Goal: Navigation & Orientation: Find specific page/section

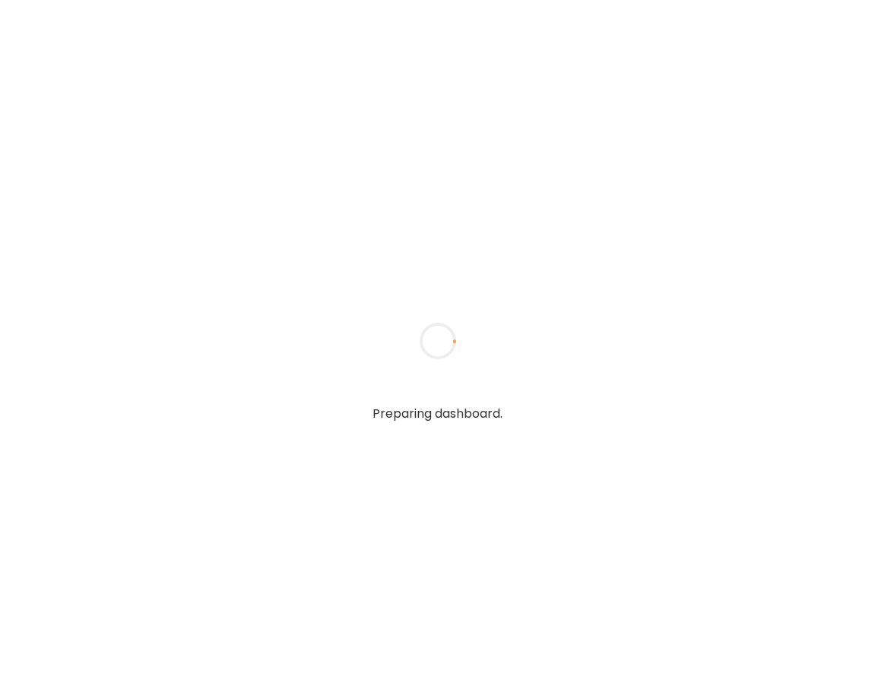
type input "**********"
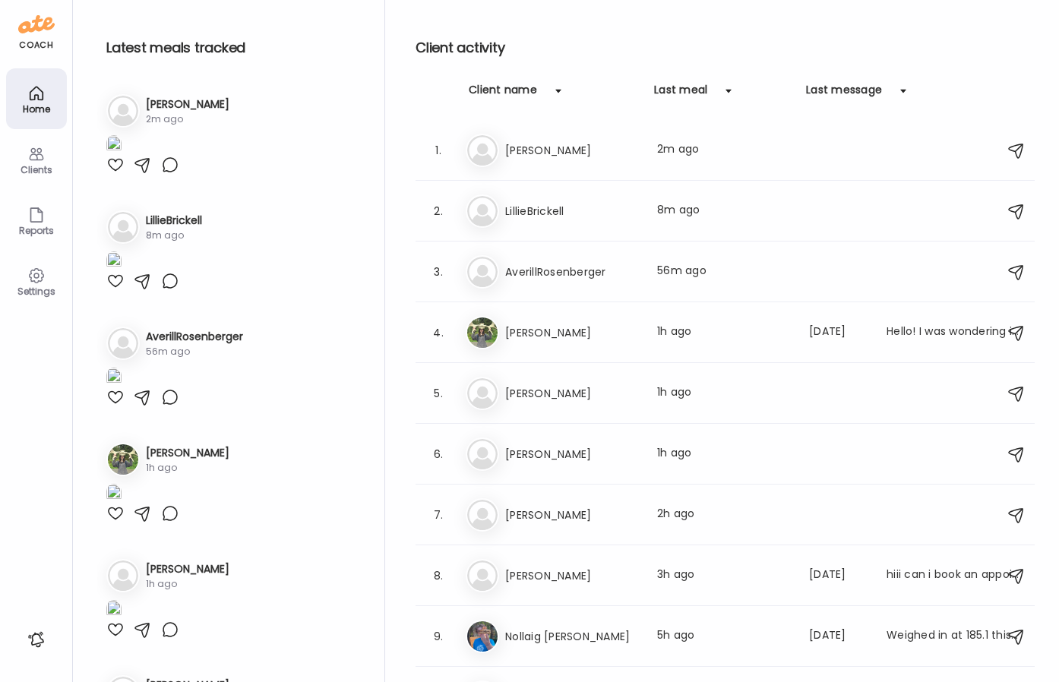
type input "**********"
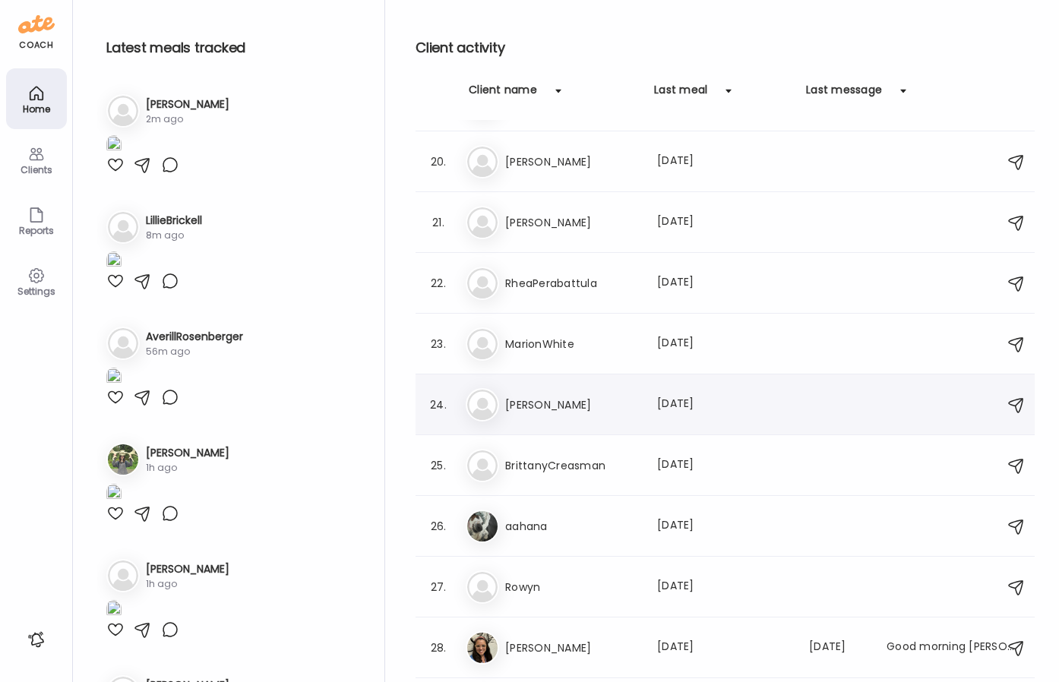
click at [632, 401] on h3 "[PERSON_NAME]" at bounding box center [572, 405] width 134 height 18
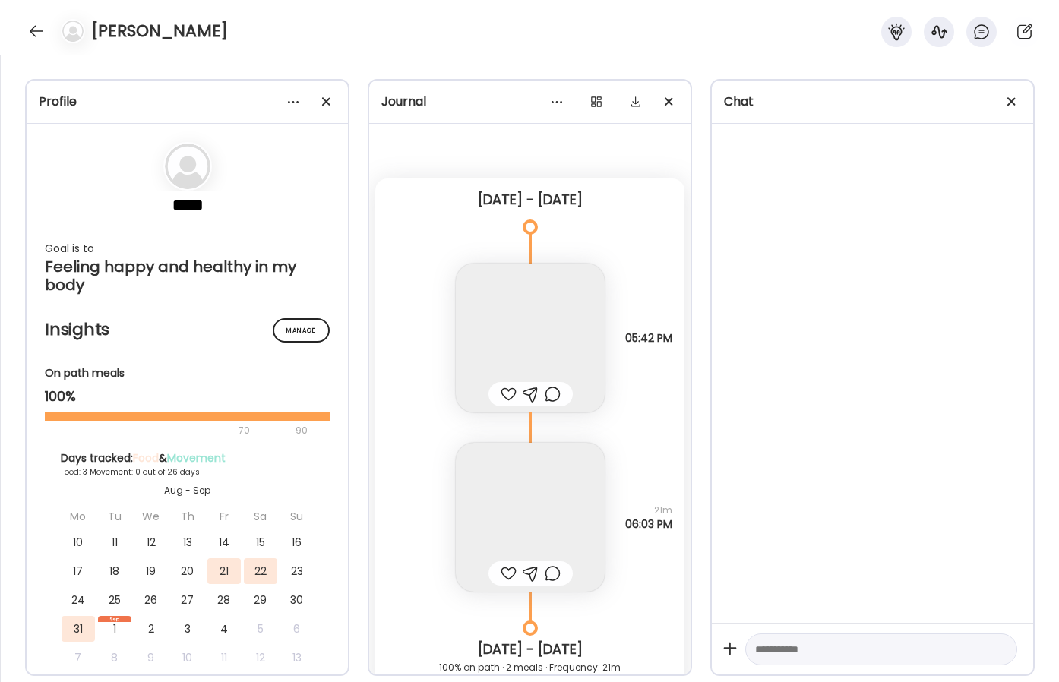
scroll to position [1246, 0]
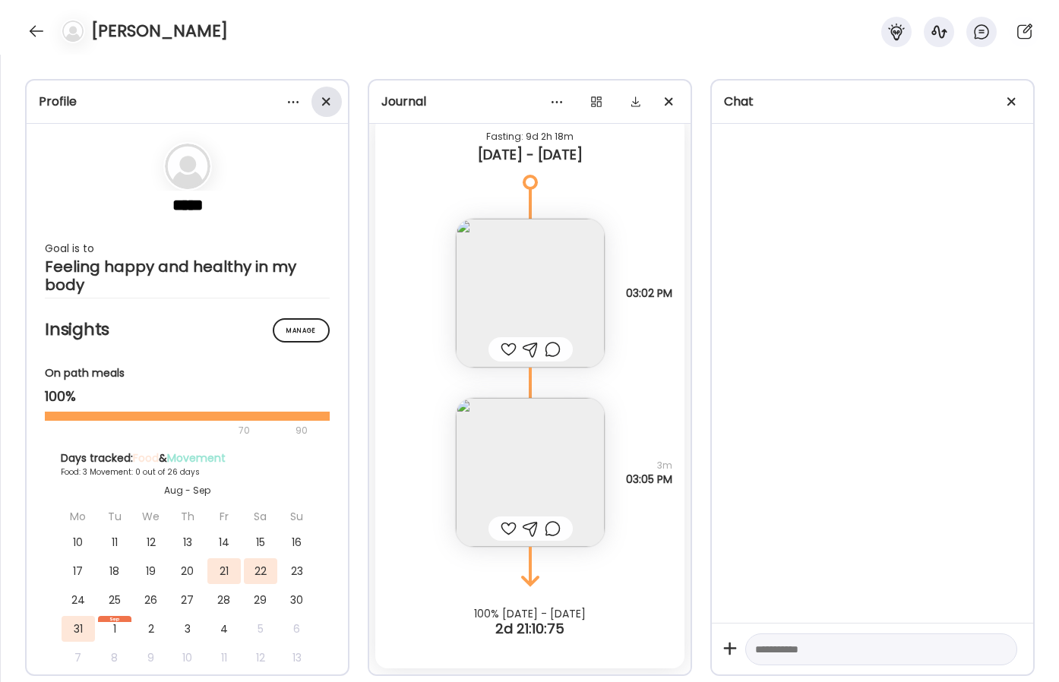
click at [331, 102] on div at bounding box center [327, 102] width 30 height 30
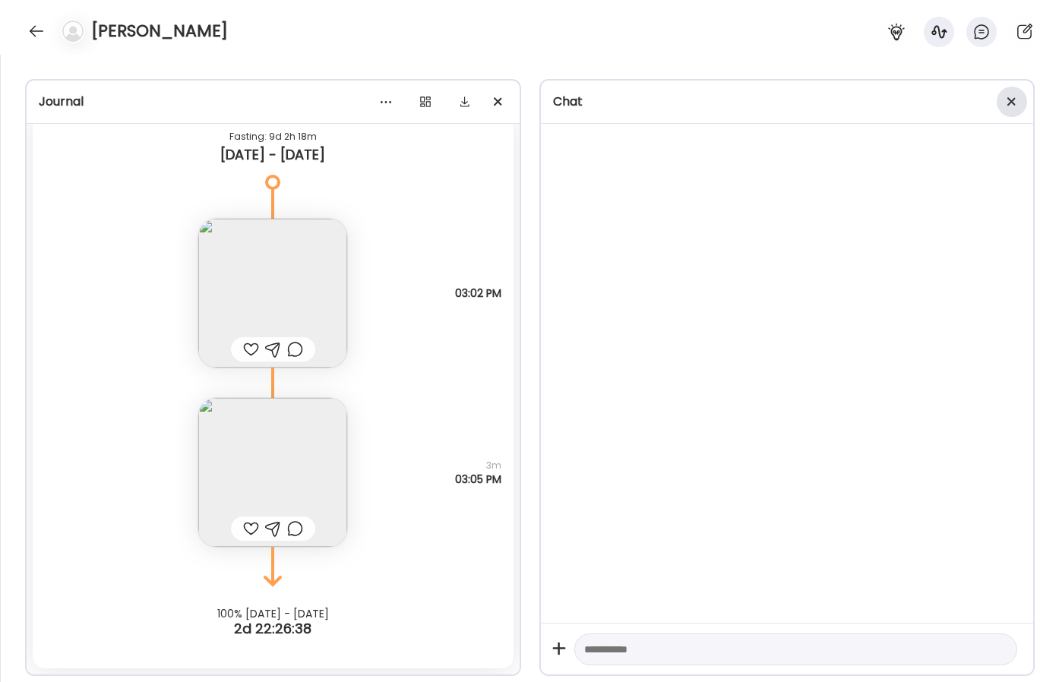
click at [874, 106] on div at bounding box center [1012, 102] width 30 height 30
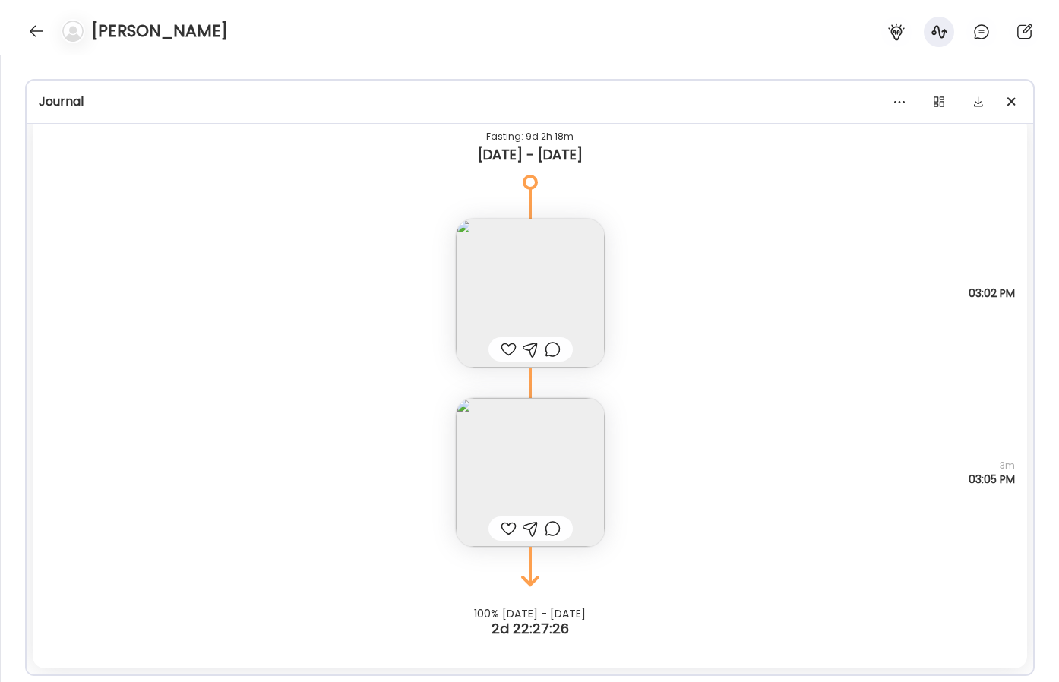
click at [533, 477] on img at bounding box center [530, 472] width 149 height 149
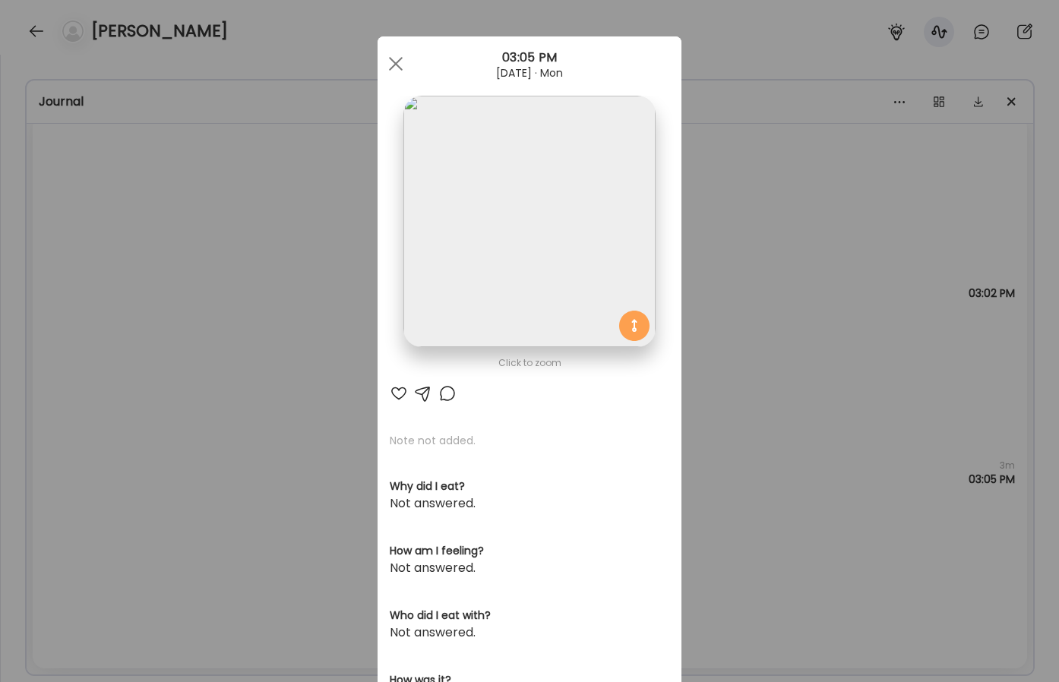
click at [568, 247] on img at bounding box center [530, 222] width 252 height 252
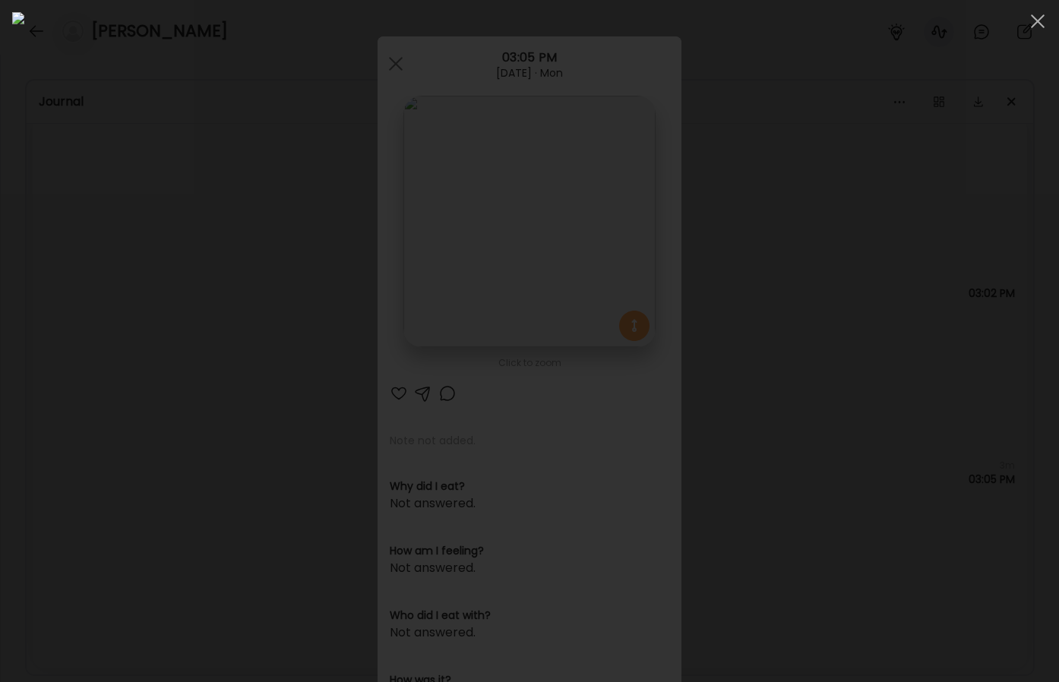
click at [874, 380] on div at bounding box center [529, 341] width 1035 height 658
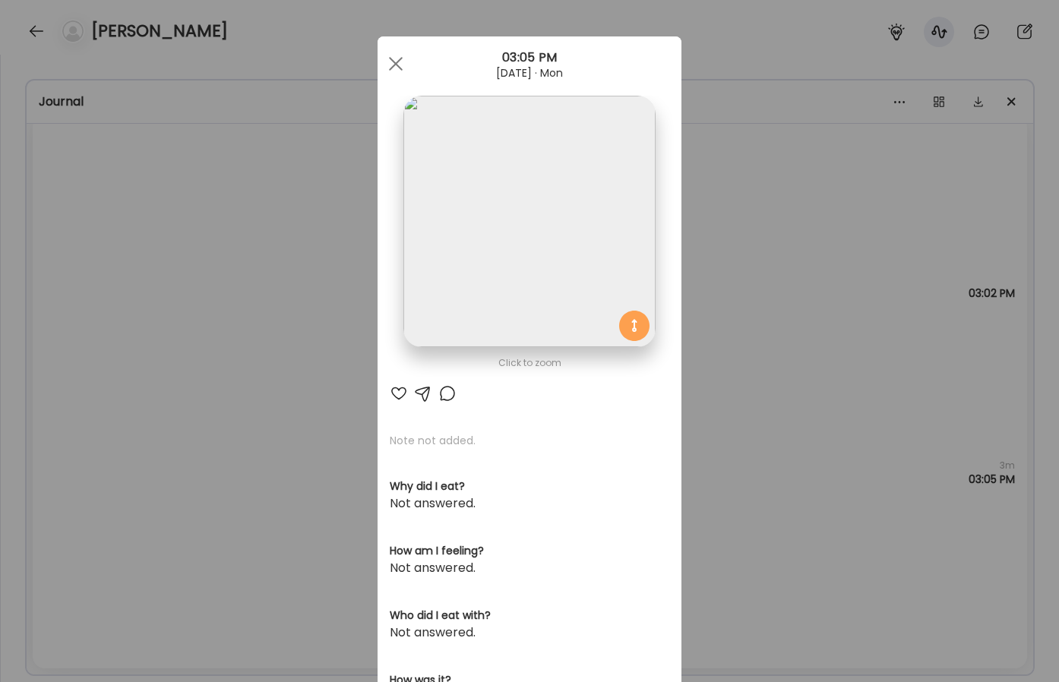
click at [800, 324] on div "Ate Coach Dashboard Wahoo! It’s official Take a moment to set up your Coach Pro…" at bounding box center [529, 341] width 1059 height 682
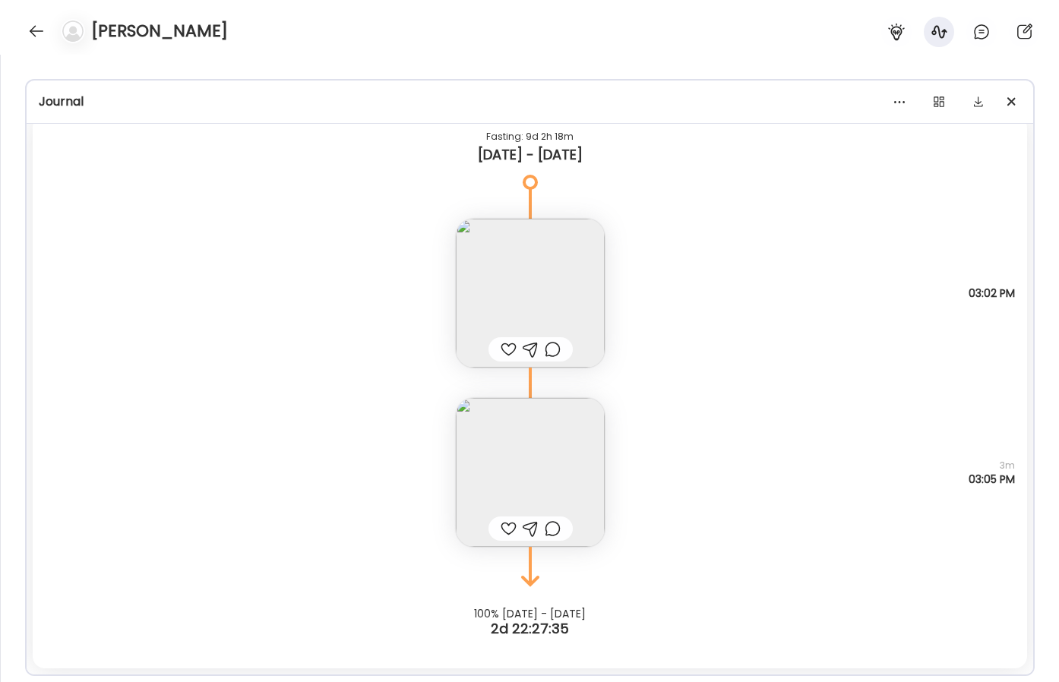
scroll to position [1233, 0]
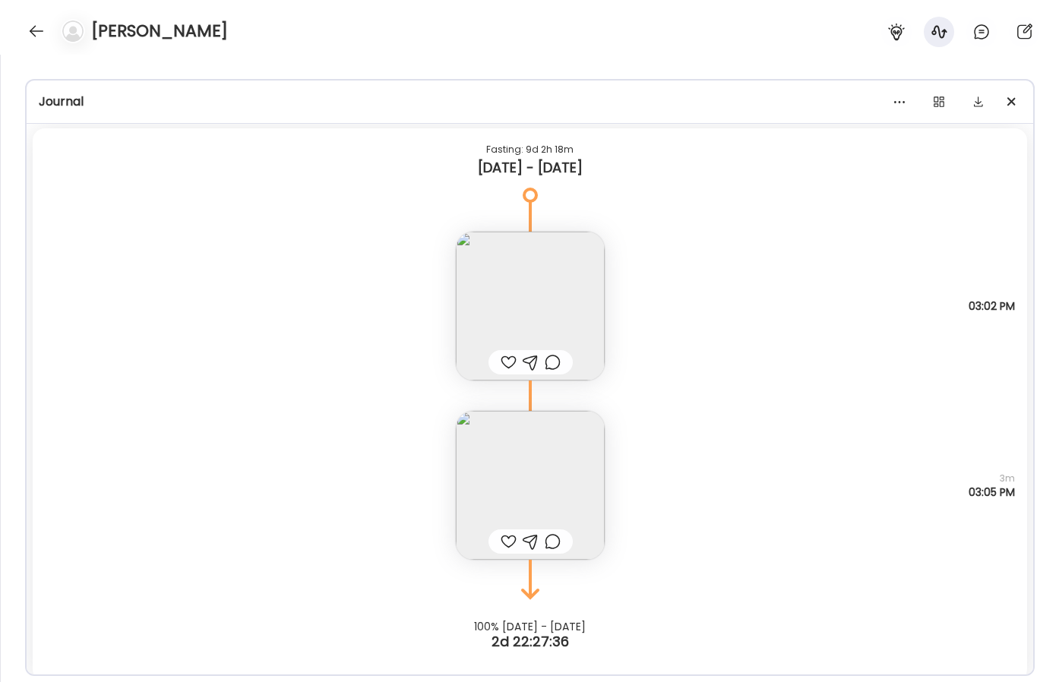
click at [590, 290] on img at bounding box center [530, 306] width 149 height 149
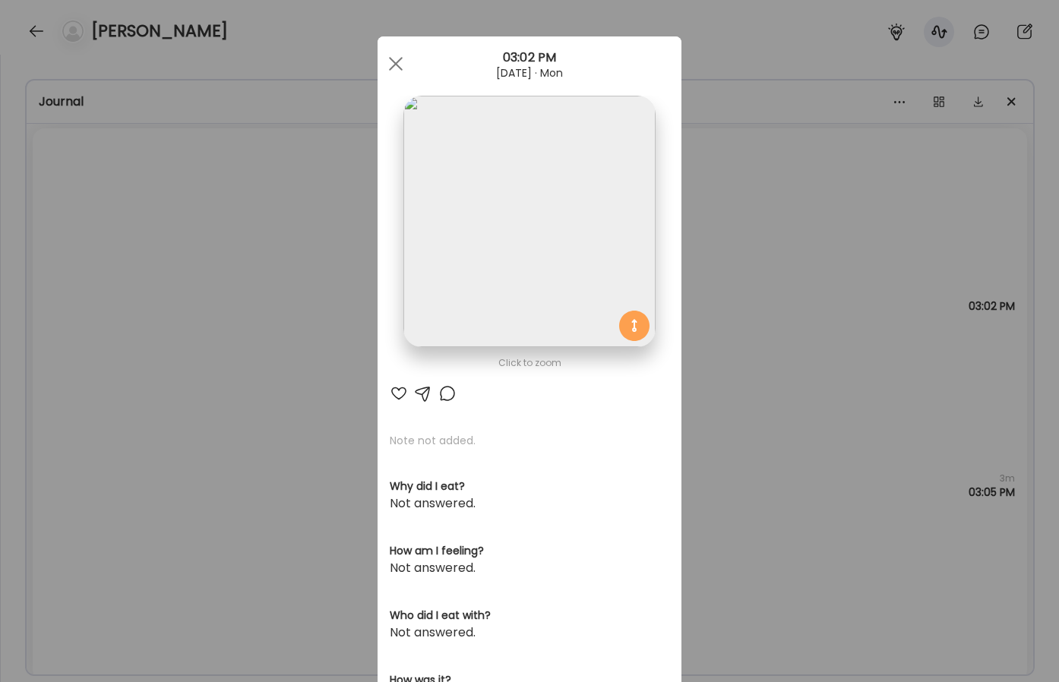
click at [819, 274] on div "Ate Coach Dashboard Wahoo! It’s official Take a moment to set up your Coach Pro…" at bounding box center [529, 341] width 1059 height 682
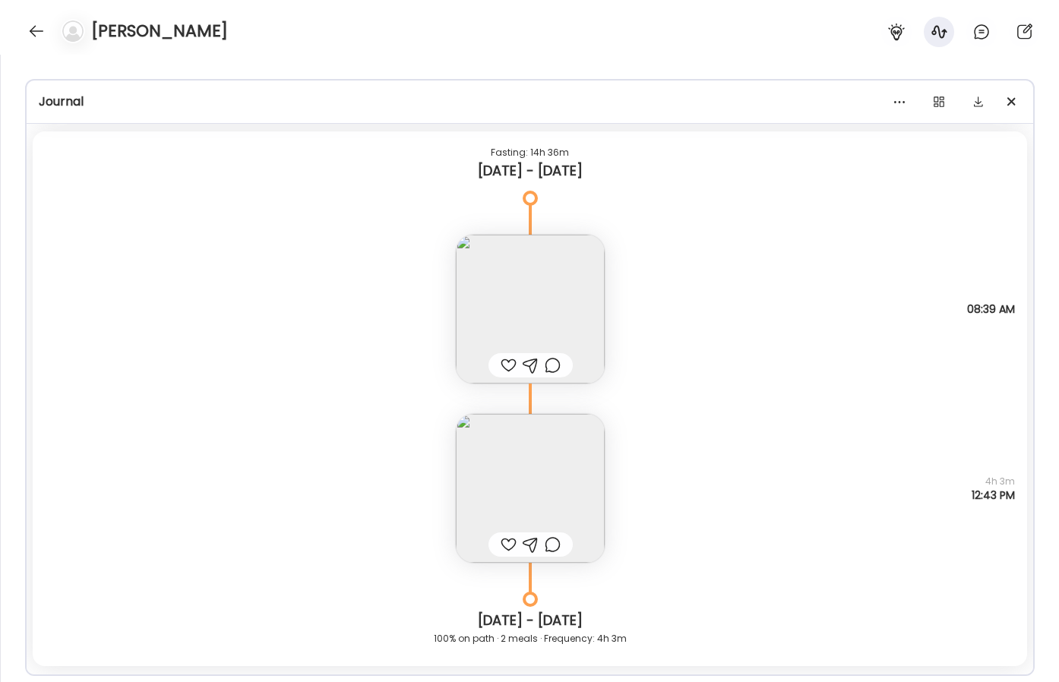
scroll to position [578, 0]
click at [560, 474] on img at bounding box center [530, 492] width 149 height 149
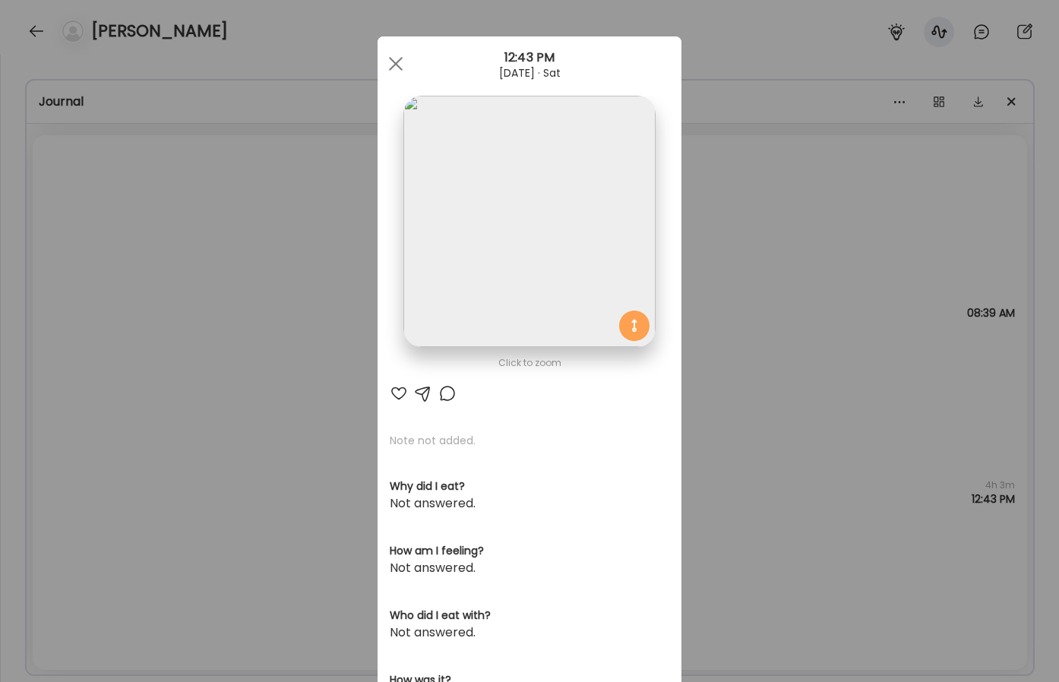
click at [605, 258] on img at bounding box center [530, 222] width 252 height 252
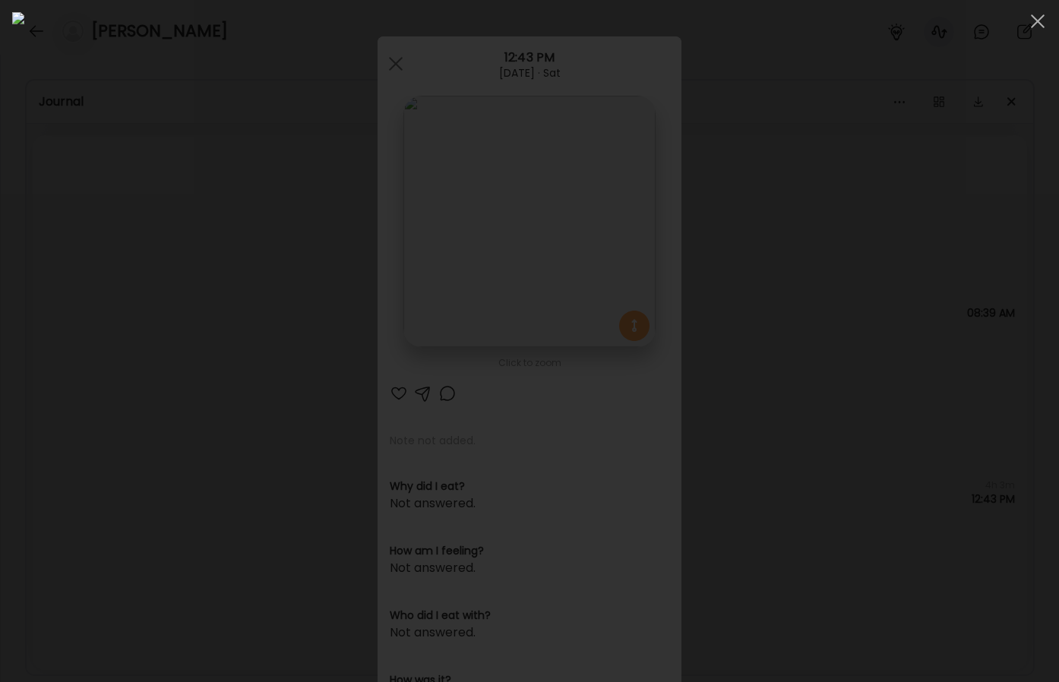
click at [874, 379] on div at bounding box center [529, 341] width 1035 height 658
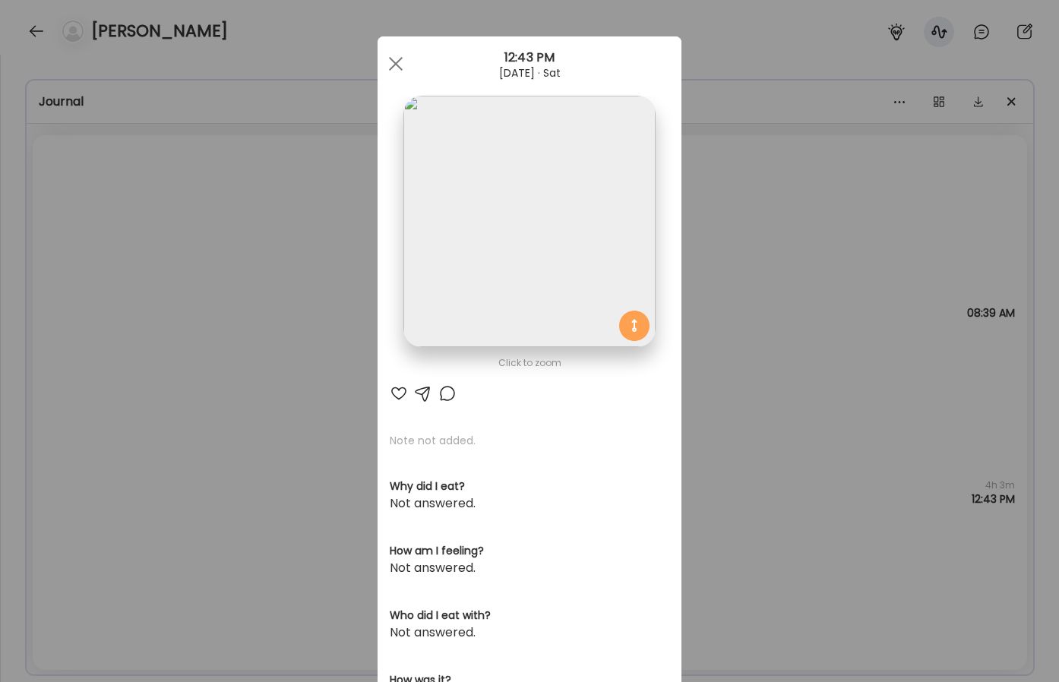
click at [861, 368] on div "Ate Coach Dashboard Wahoo! It’s official Take a moment to set up your Coach Pro…" at bounding box center [529, 341] width 1059 height 682
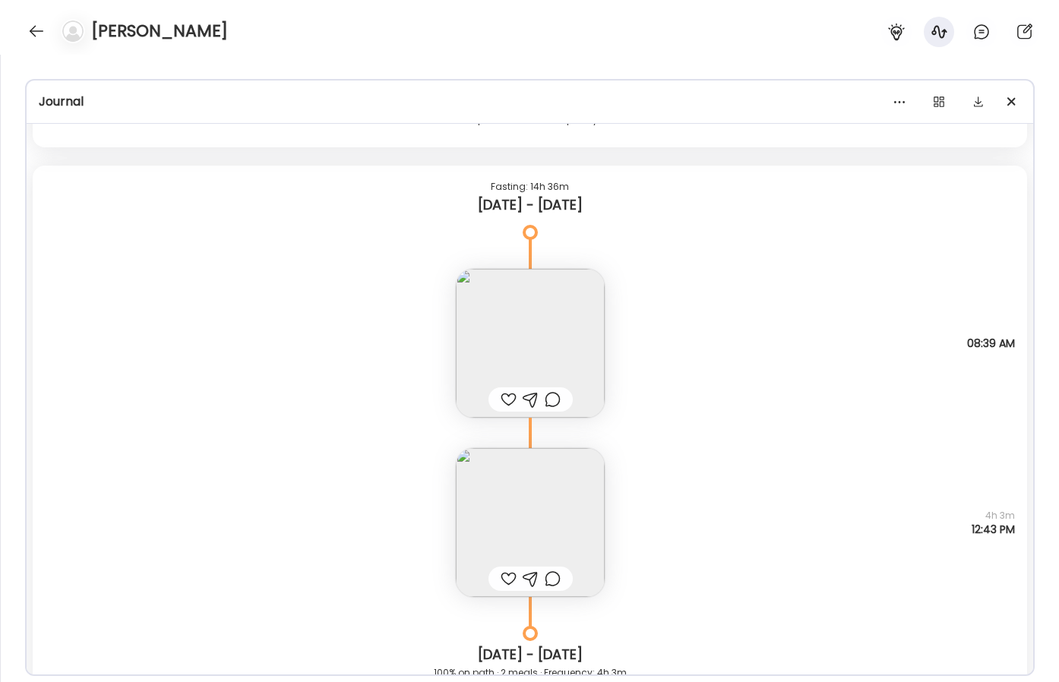
scroll to position [525, 0]
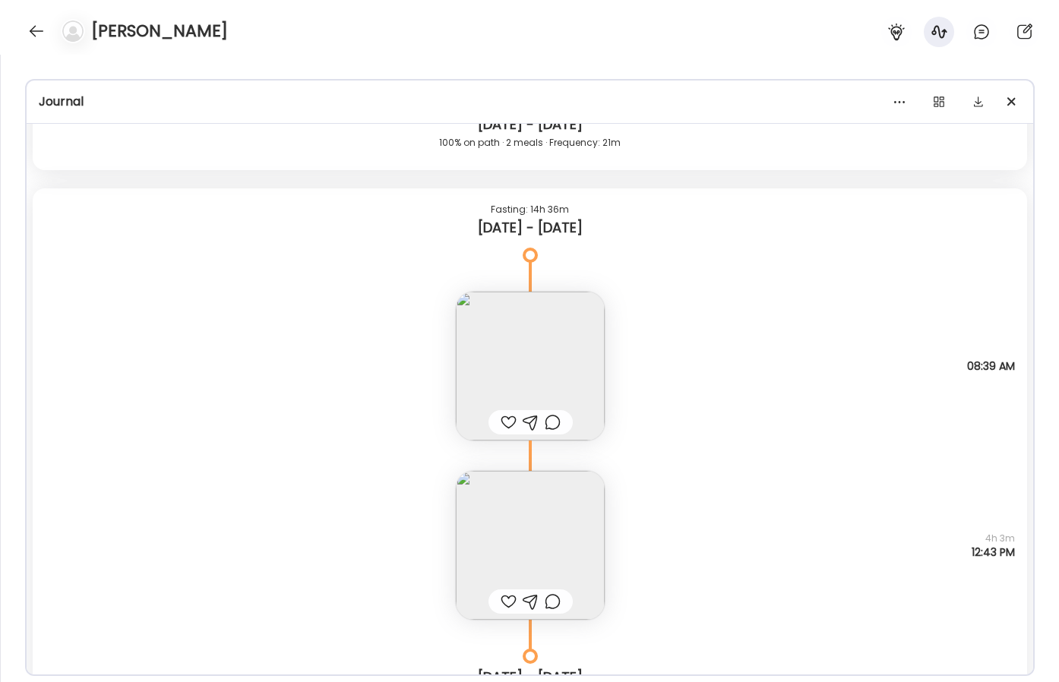
click at [570, 323] on img at bounding box center [530, 366] width 149 height 149
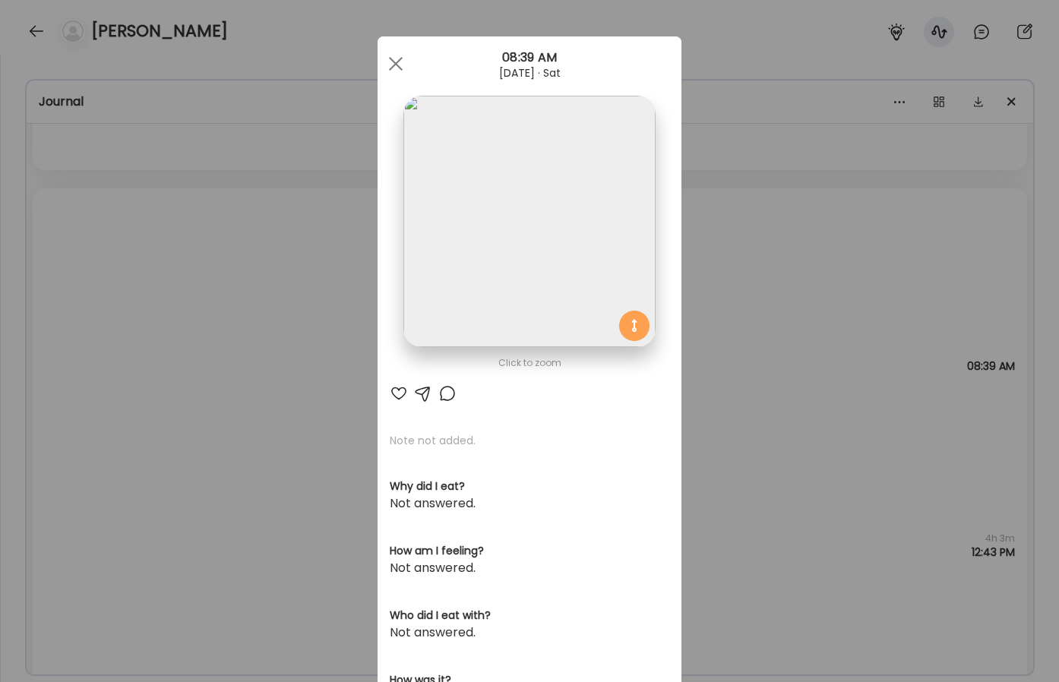
click at [600, 218] on img at bounding box center [530, 222] width 252 height 252
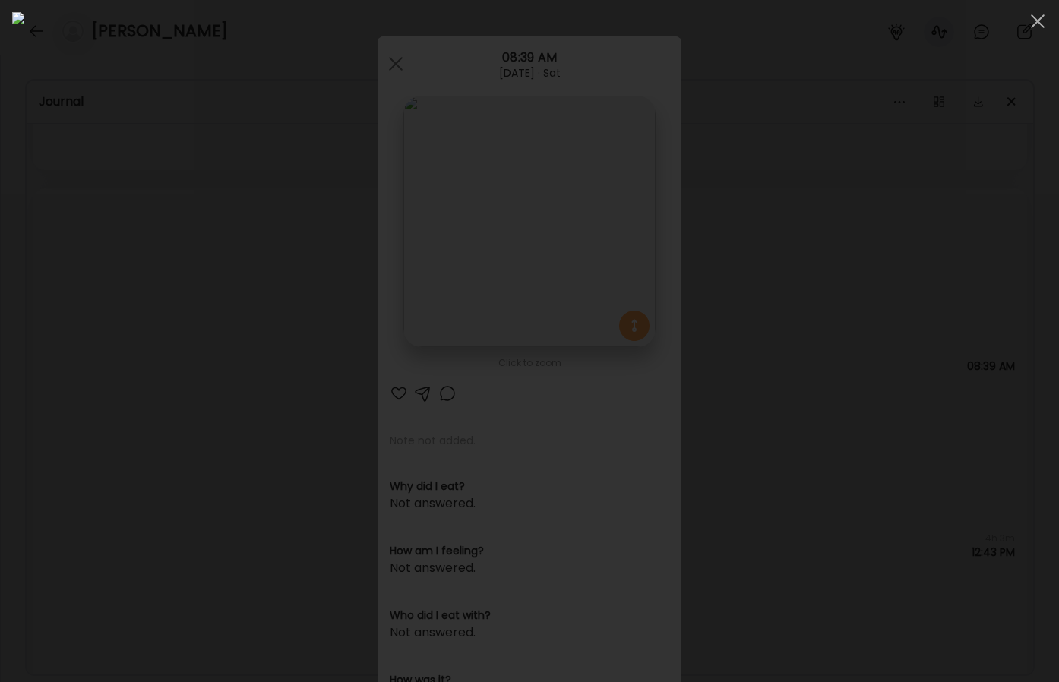
click at [874, 350] on div at bounding box center [529, 341] width 1035 height 658
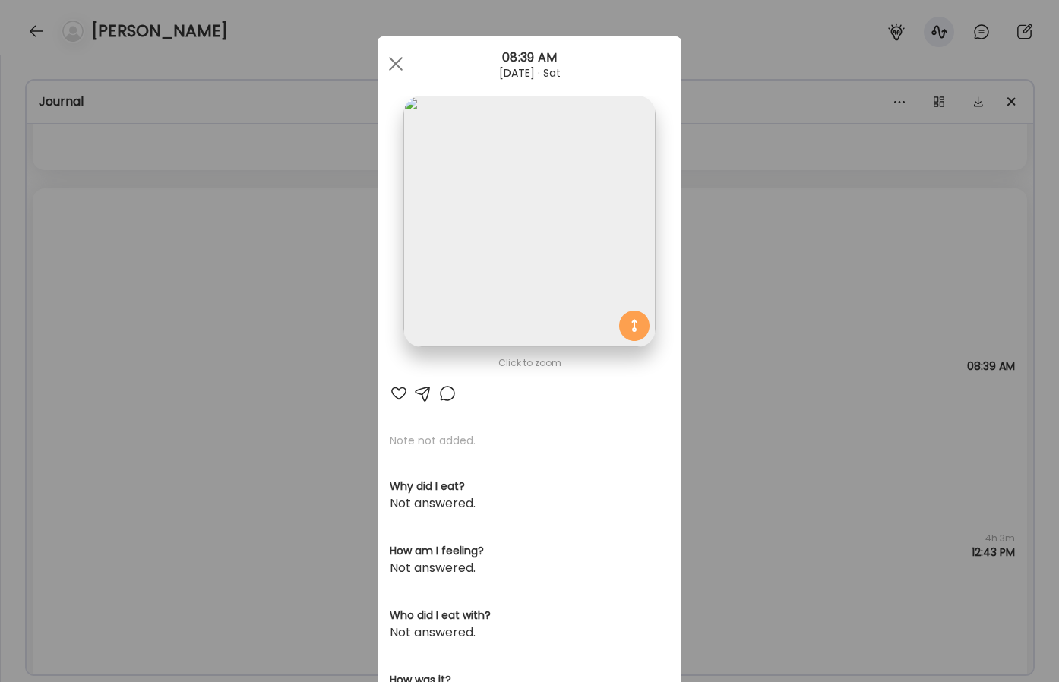
click at [832, 322] on div "Ate Coach Dashboard Wahoo! It’s official Take a moment to set up your Coach Pro…" at bounding box center [529, 341] width 1059 height 682
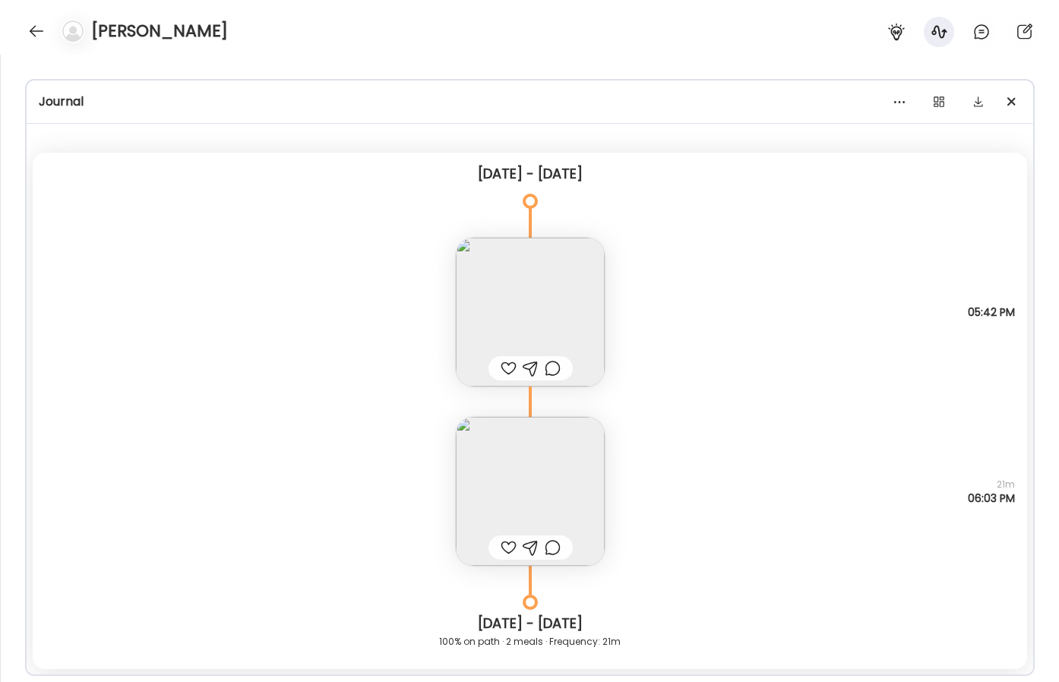
scroll to position [0, 0]
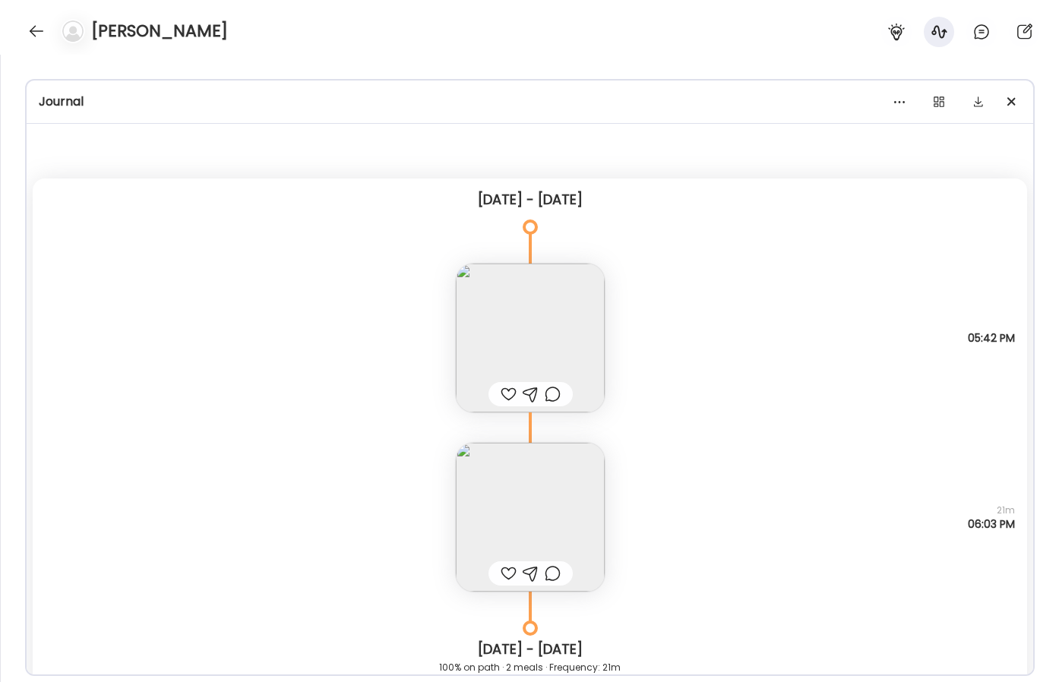
click at [576, 479] on img at bounding box center [530, 517] width 149 height 149
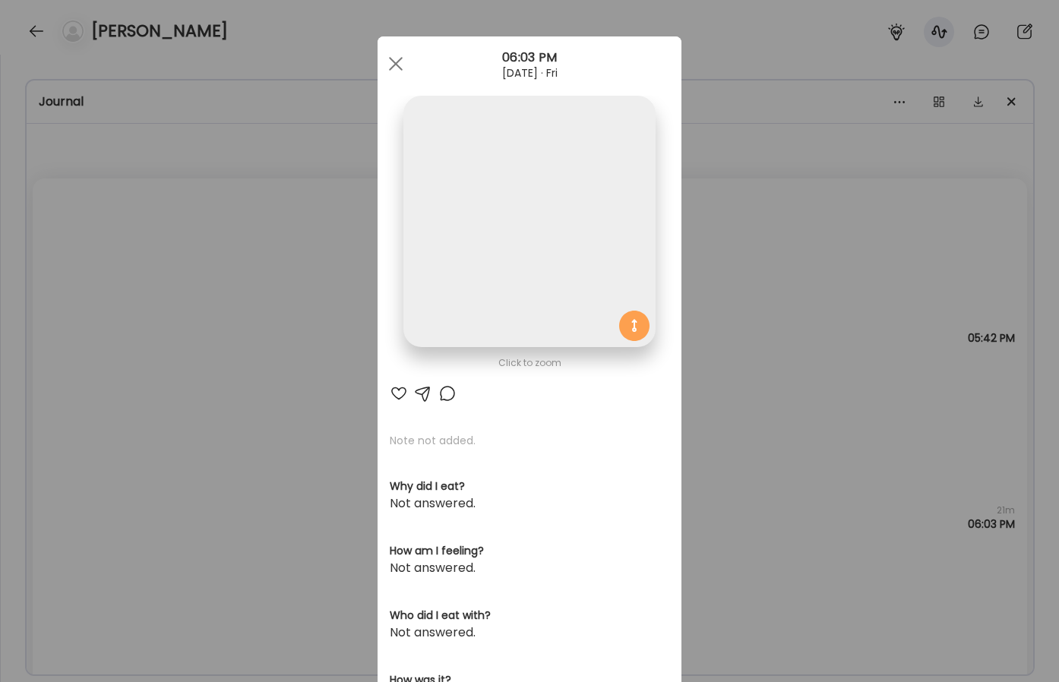
click at [593, 259] on img at bounding box center [530, 222] width 252 height 252
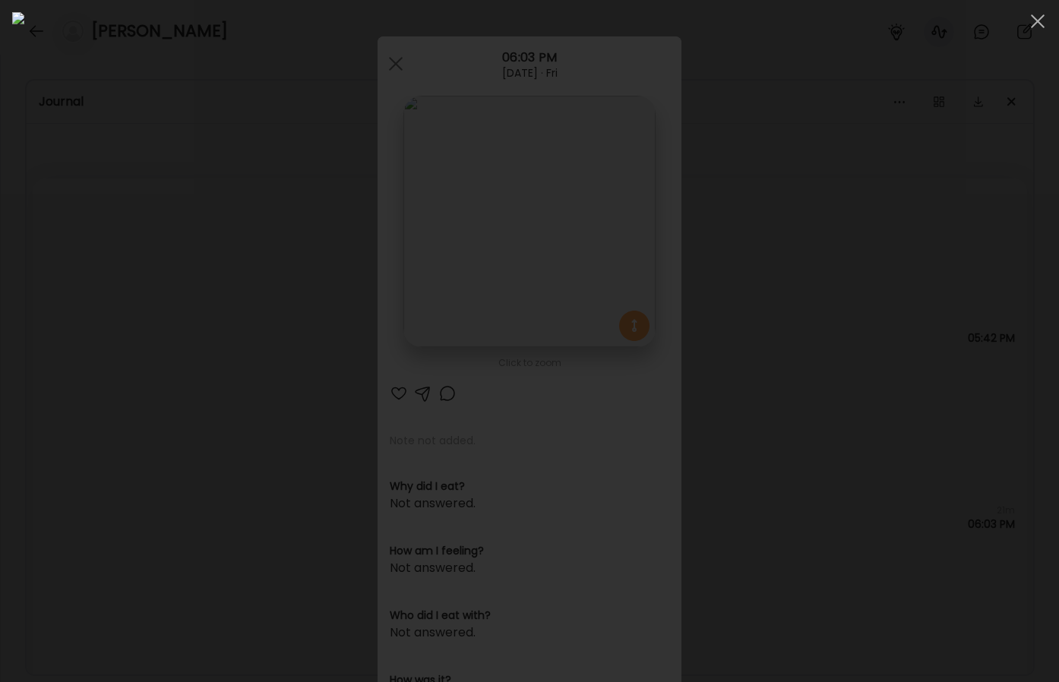
click at [874, 254] on div at bounding box center [529, 341] width 1035 height 658
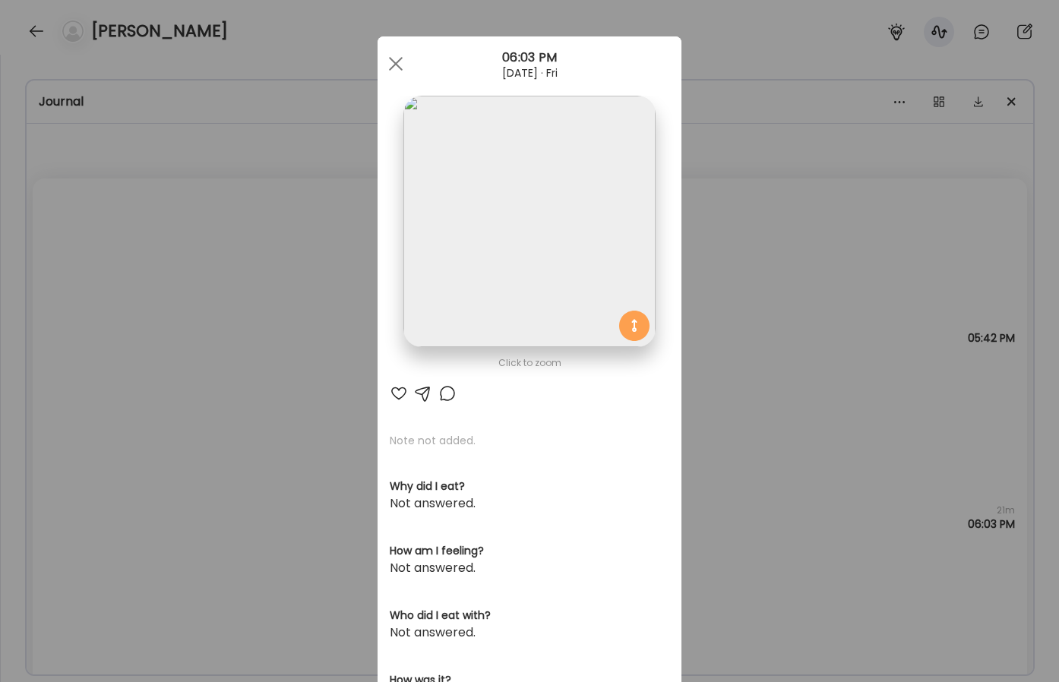
click at [789, 347] on div "Ate Coach Dashboard Wahoo! It’s official Take a moment to set up your Coach Pro…" at bounding box center [529, 341] width 1059 height 682
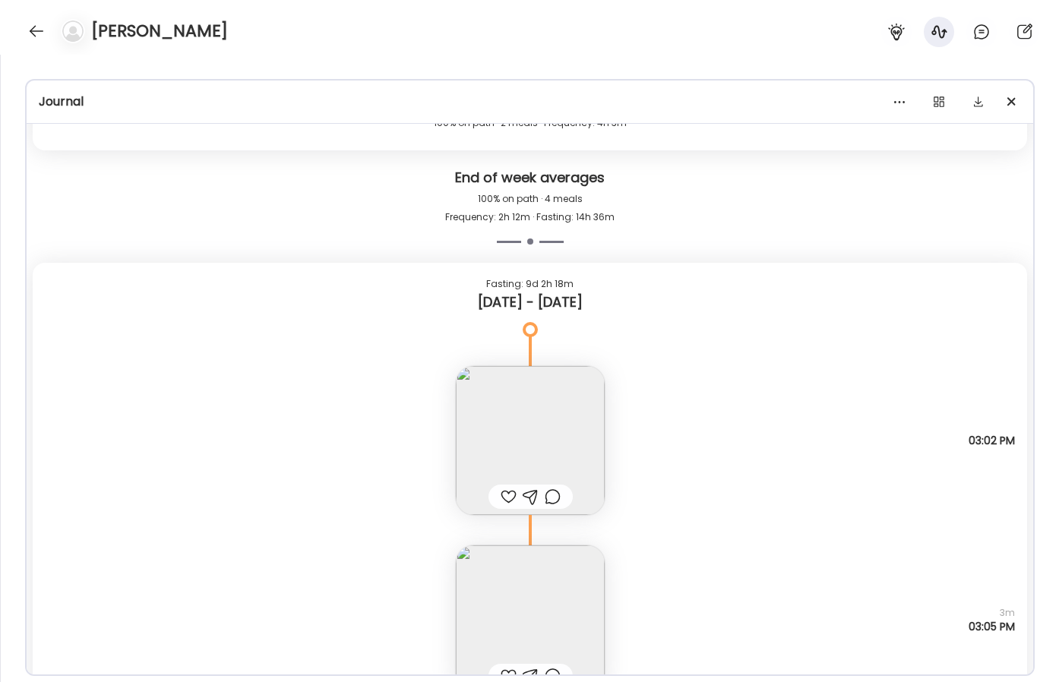
scroll to position [1246, 0]
